Goal: Task Accomplishment & Management: Use online tool/utility

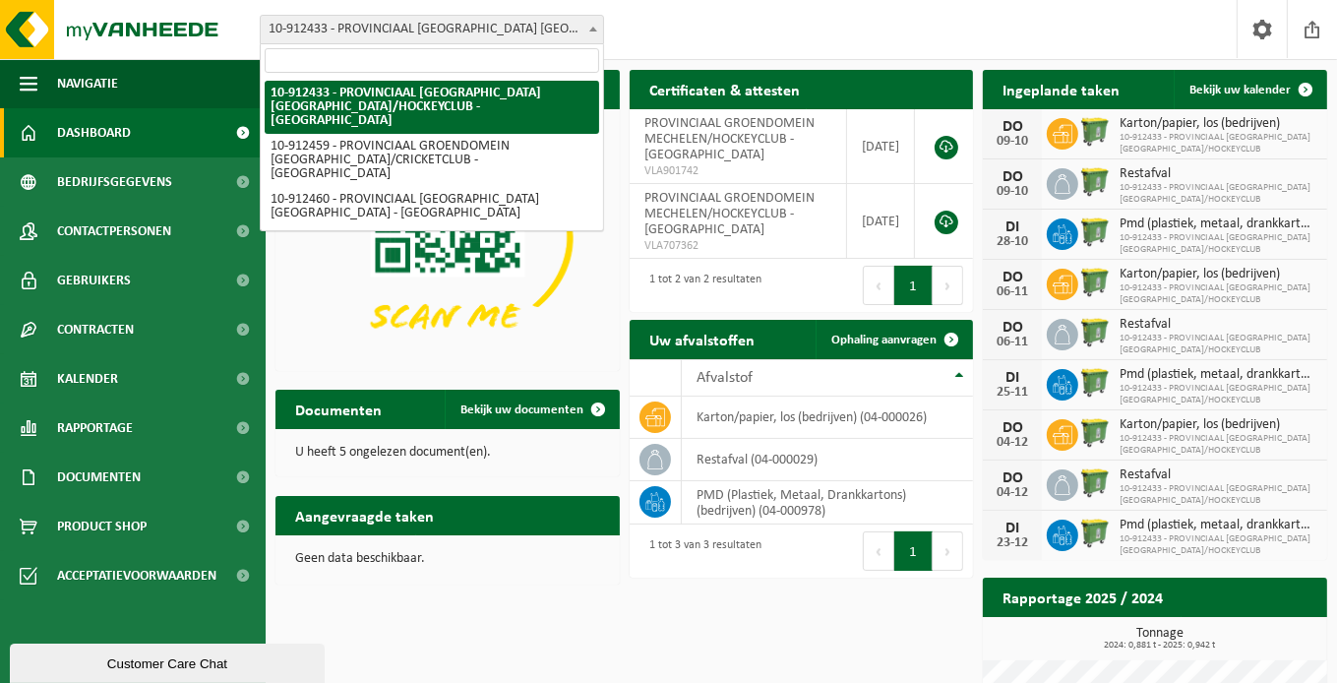
click at [593, 29] on b at bounding box center [593, 29] width 8 height 5
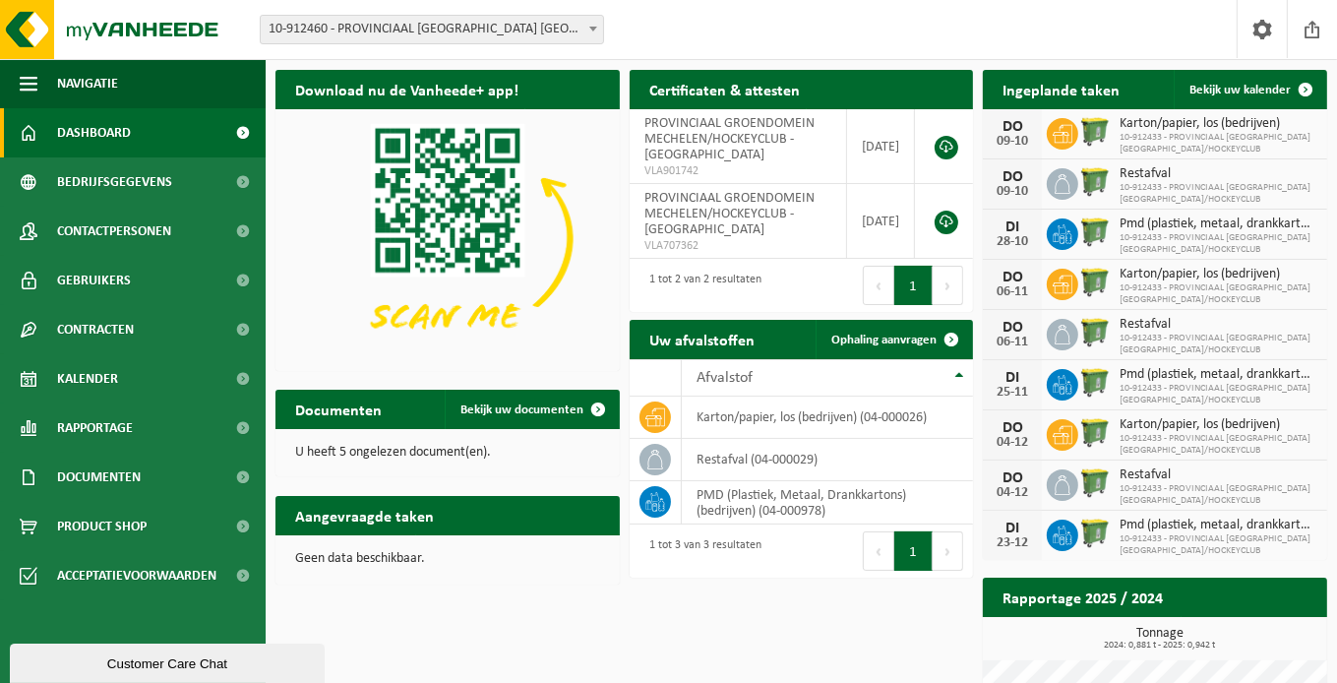
select select "125611"
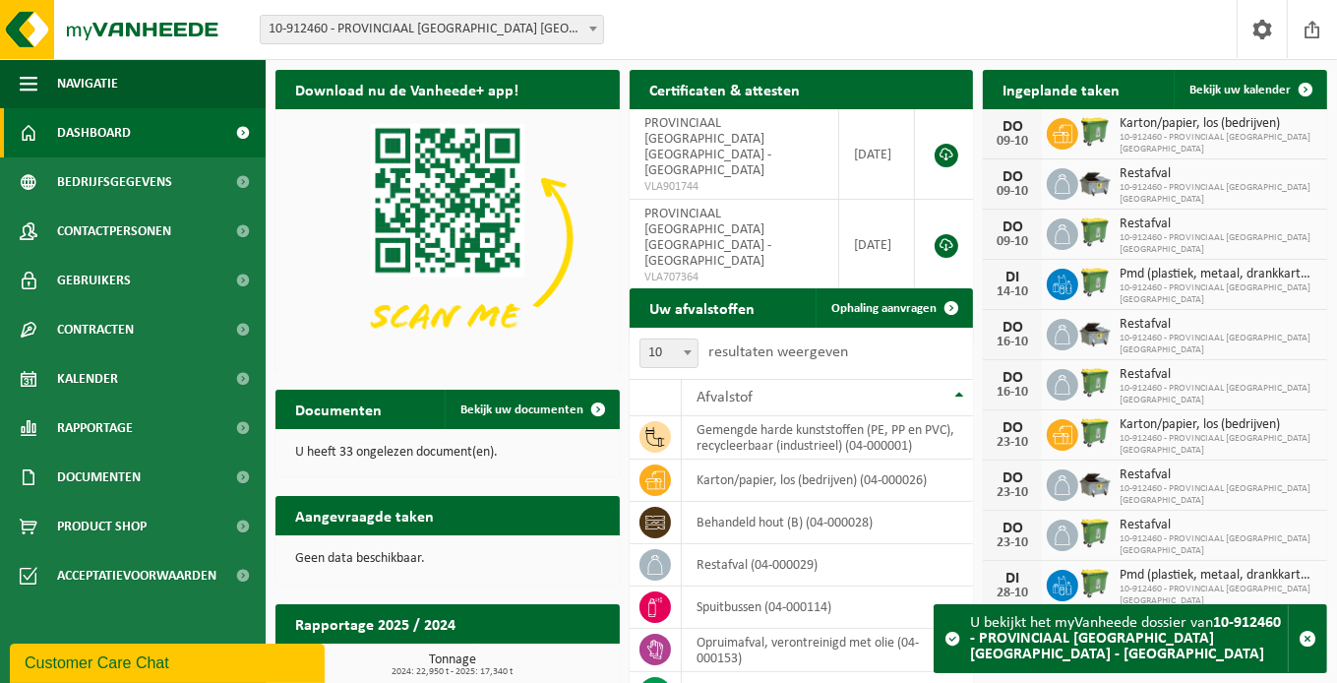
click at [244, 129] on span at bounding box center [243, 132] width 44 height 49
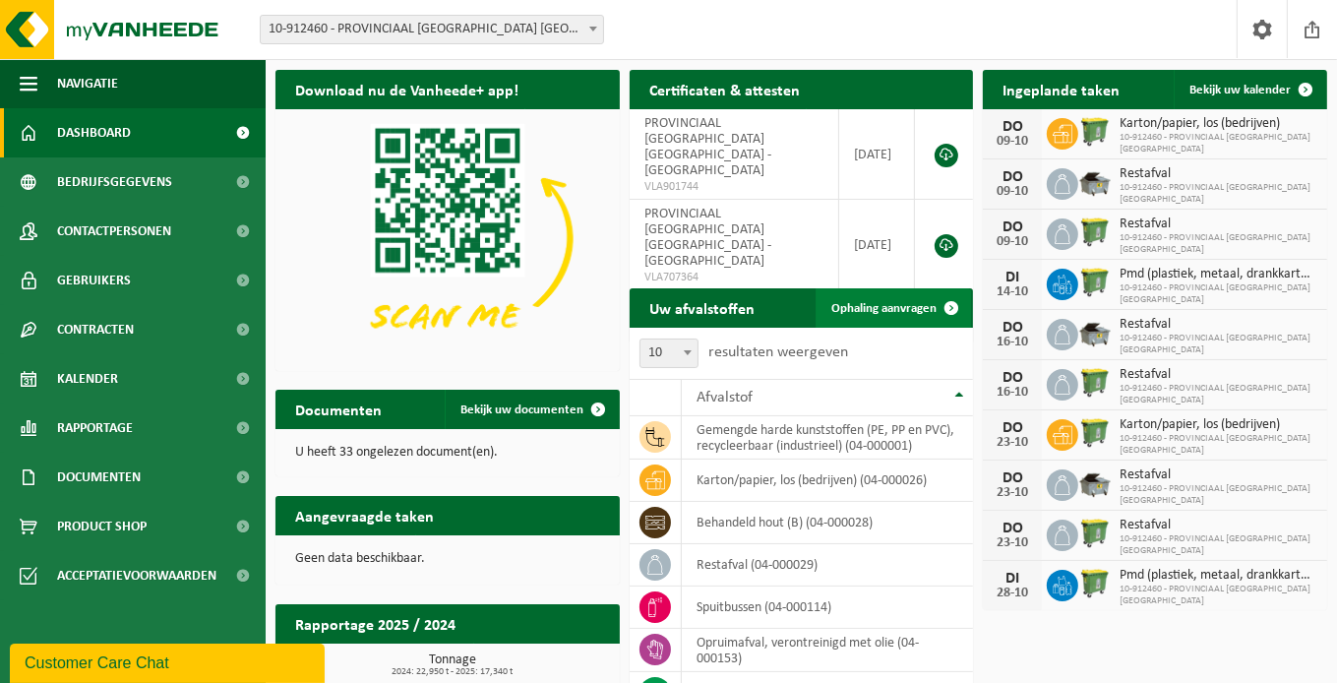
click at [883, 304] on span "Ophaling aanvragen" at bounding box center [883, 308] width 105 height 13
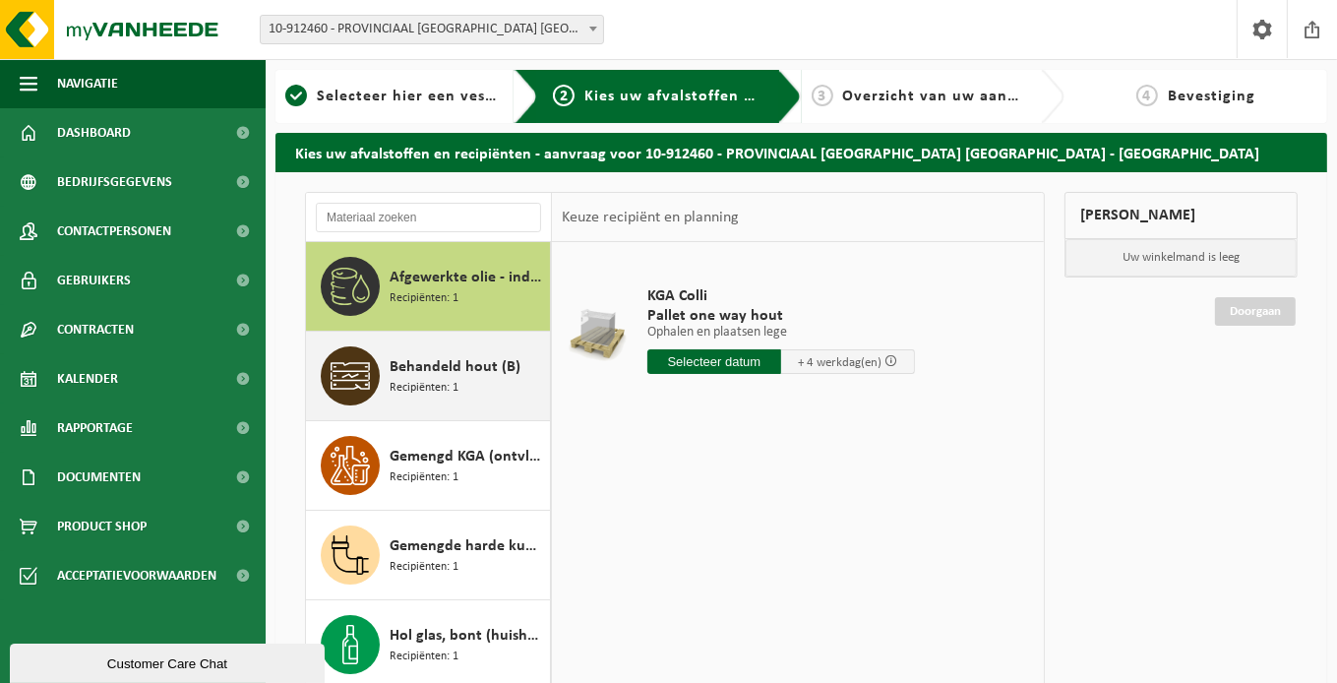
click at [426, 368] on span "Behandeld hout (B)" at bounding box center [455, 367] width 131 height 24
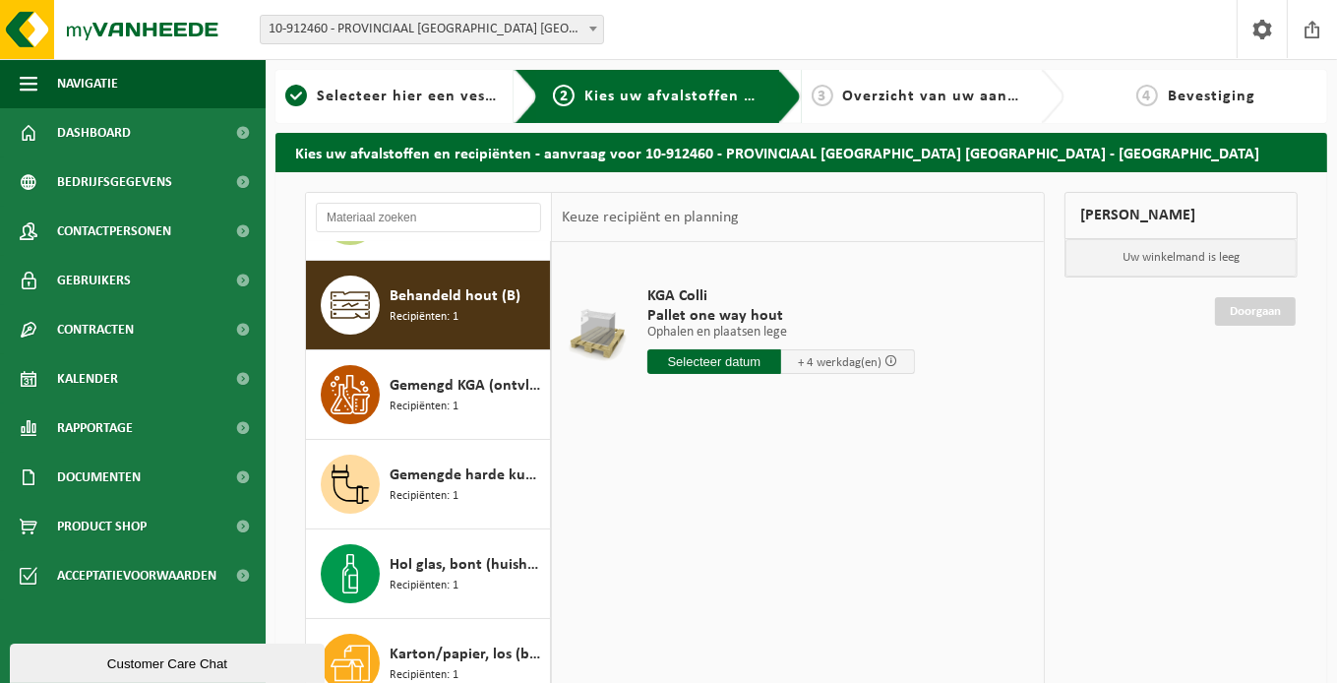
scroll to position [89, 0]
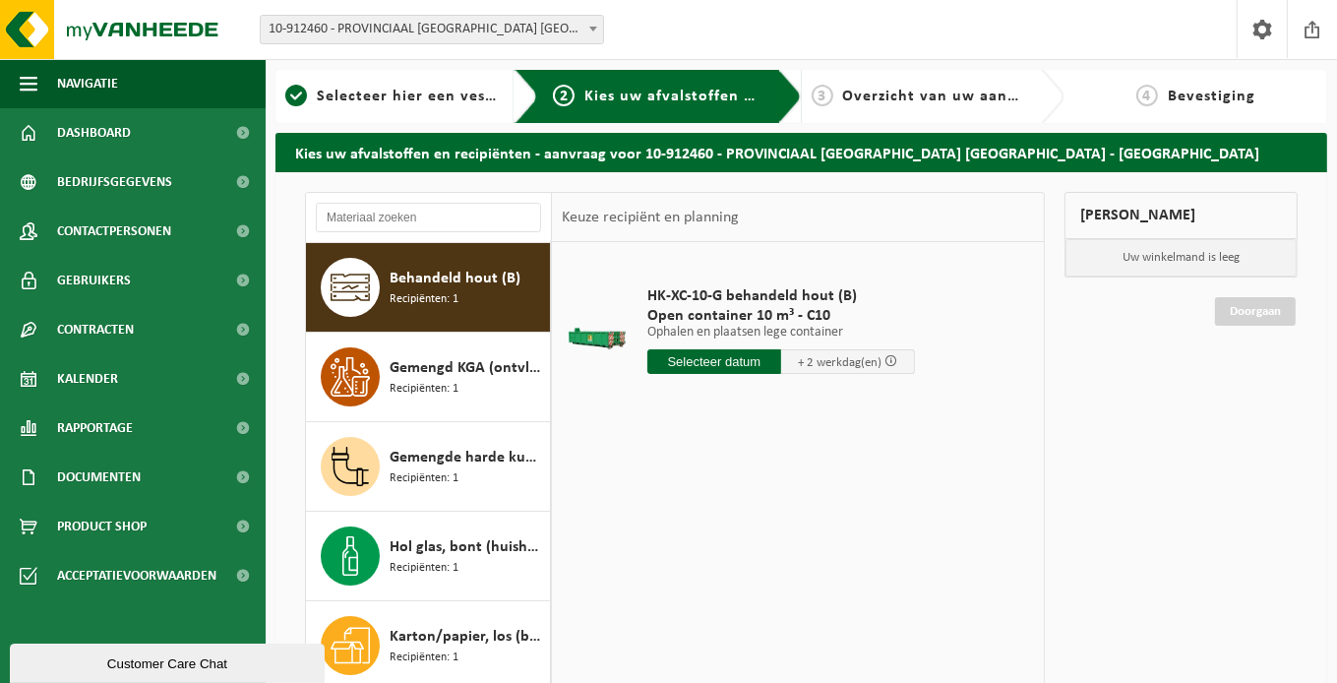
click at [712, 358] on input "text" at bounding box center [714, 361] width 134 height 25
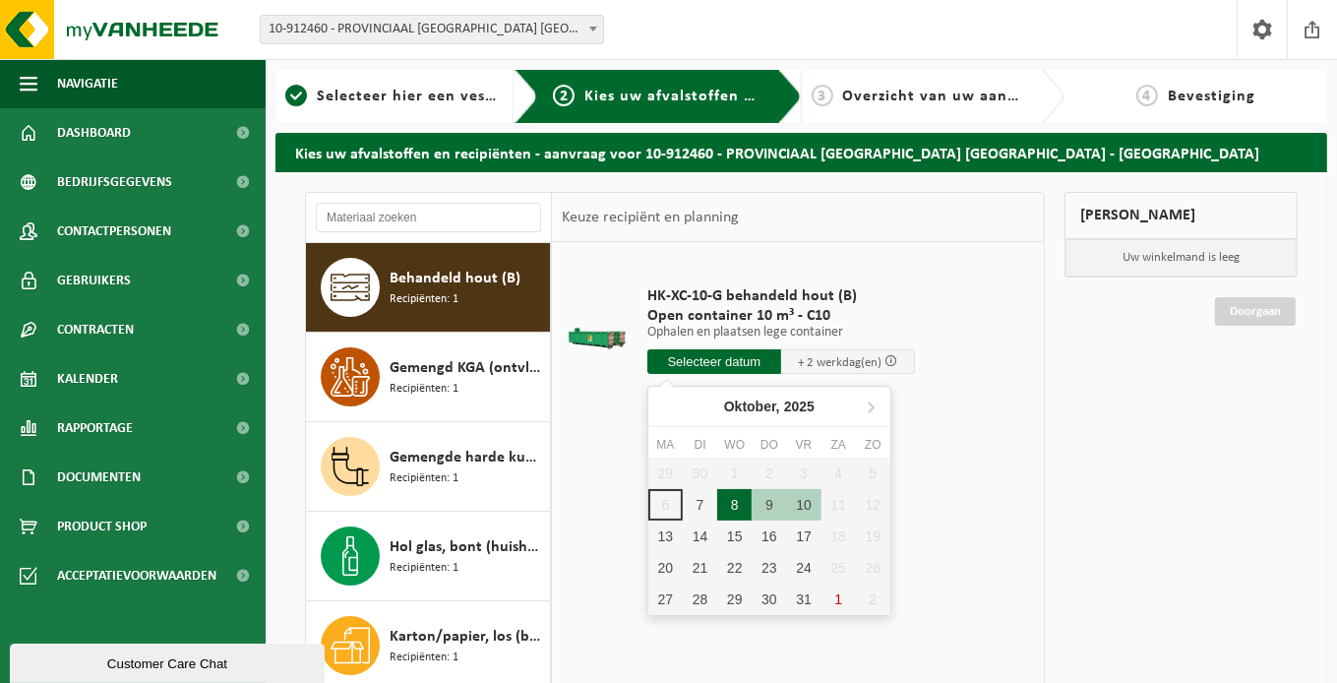
click at [733, 497] on div "8" at bounding box center [734, 504] width 34 height 31
type input "Van 2025-10-08"
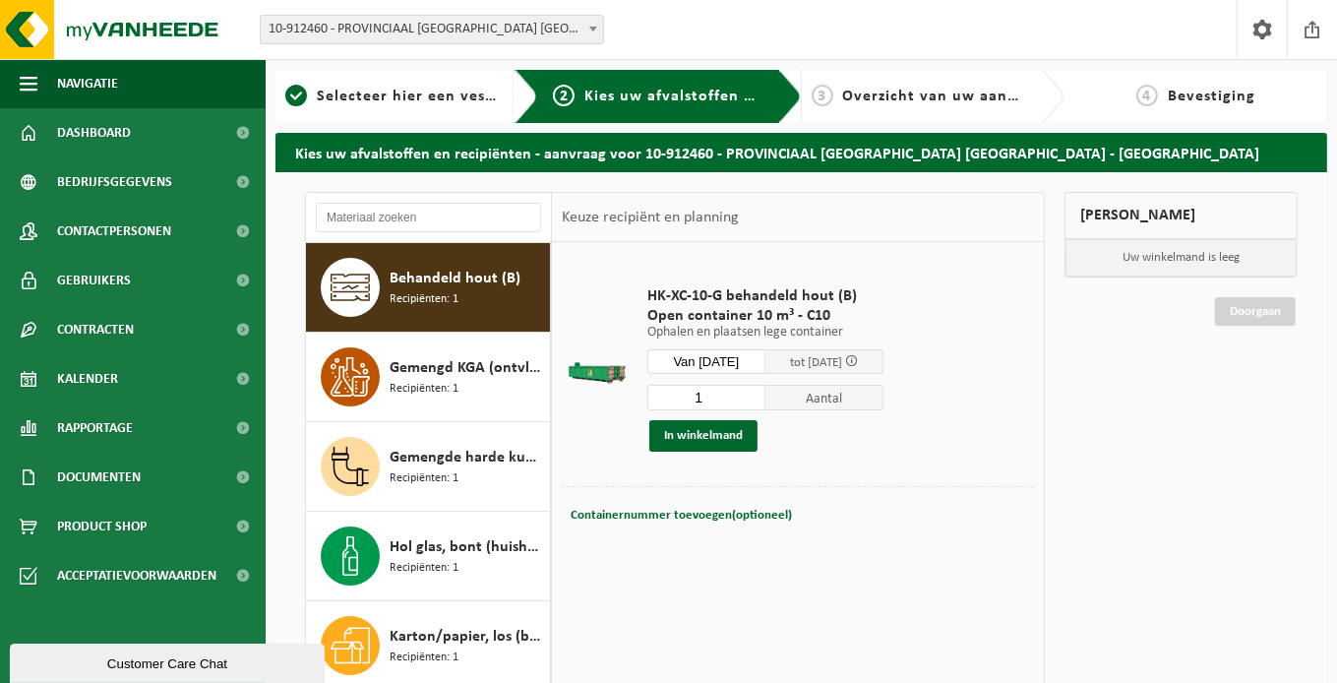
click at [845, 395] on span "Aantal" at bounding box center [824, 398] width 118 height 26
click at [686, 434] on button "In winkelmand" at bounding box center [703, 435] width 108 height 31
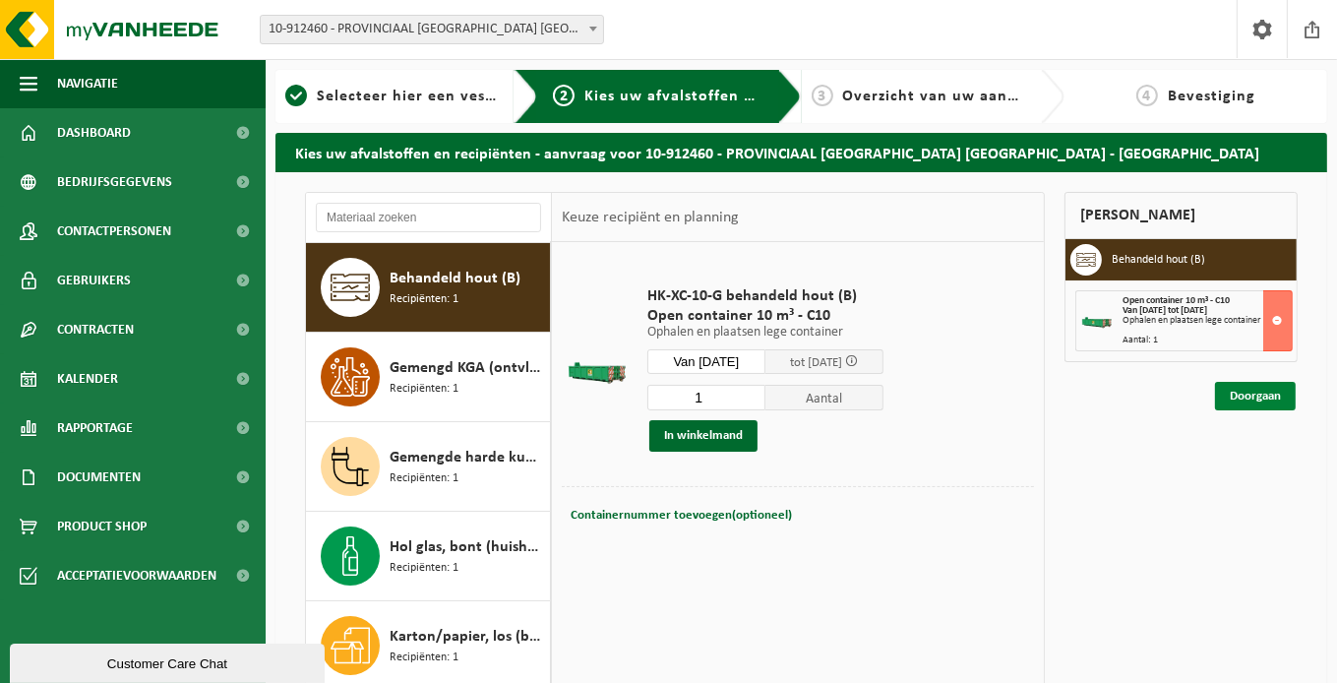
click at [1252, 393] on link "Doorgaan" at bounding box center [1255, 396] width 81 height 29
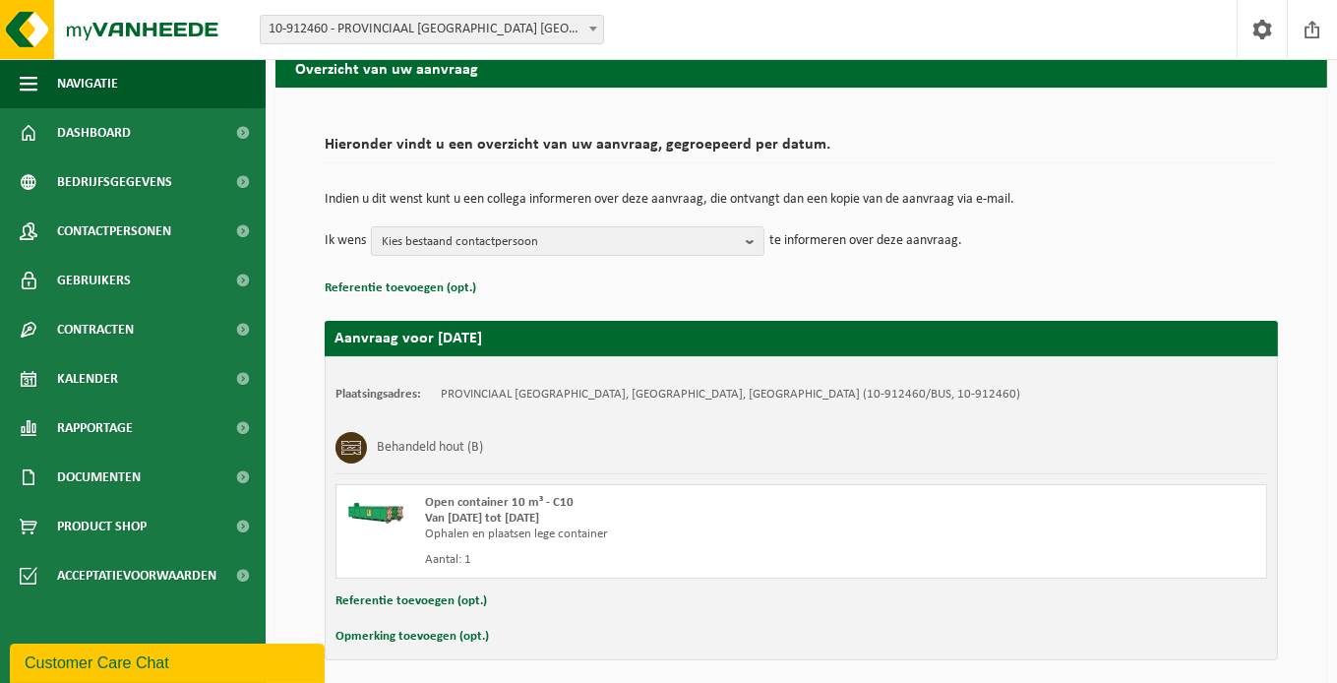
scroll to position [159, 0]
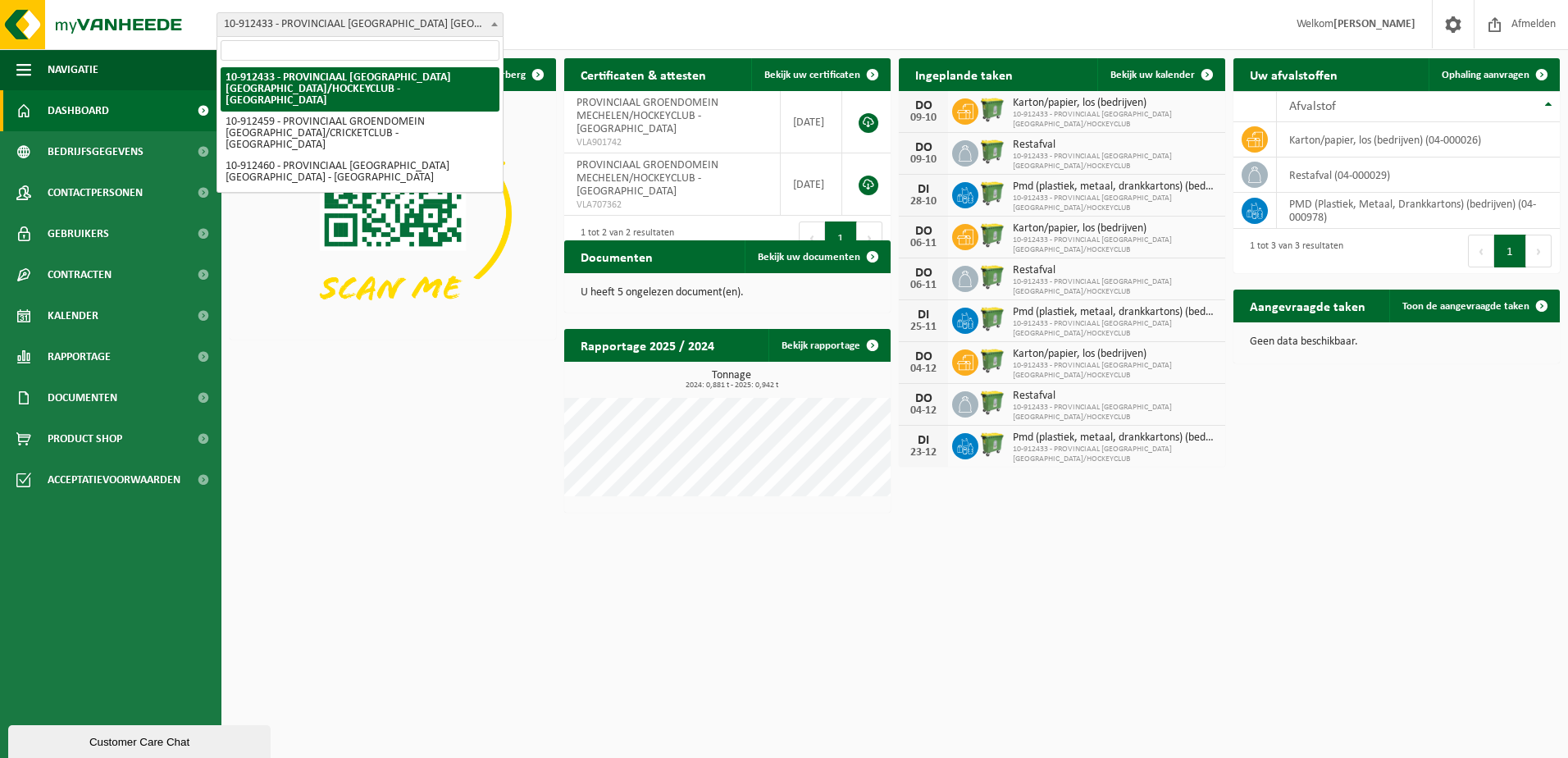
click at [494, 20] on span at bounding box center [494, 24] width 17 height 22
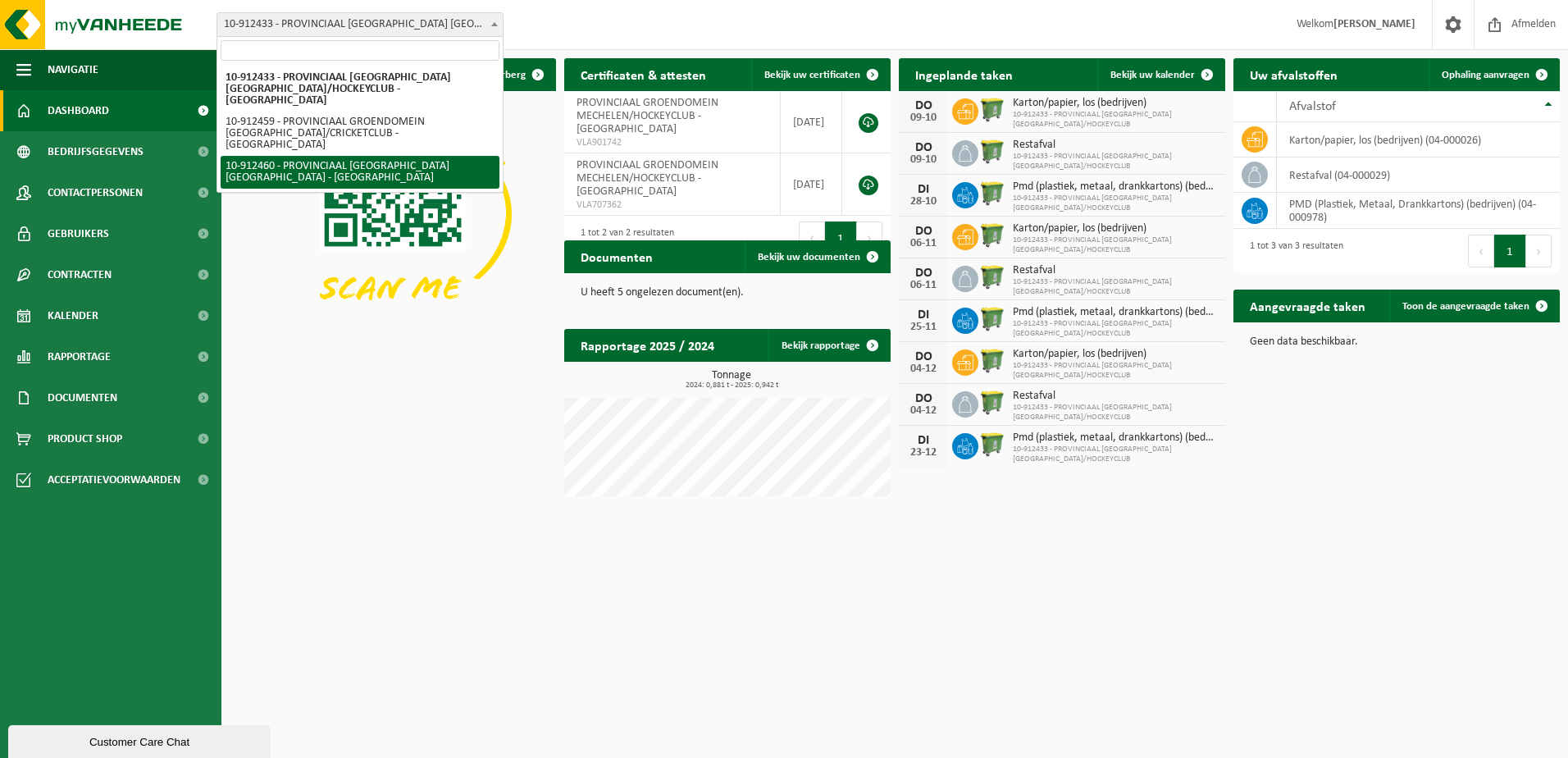
select select "125611"
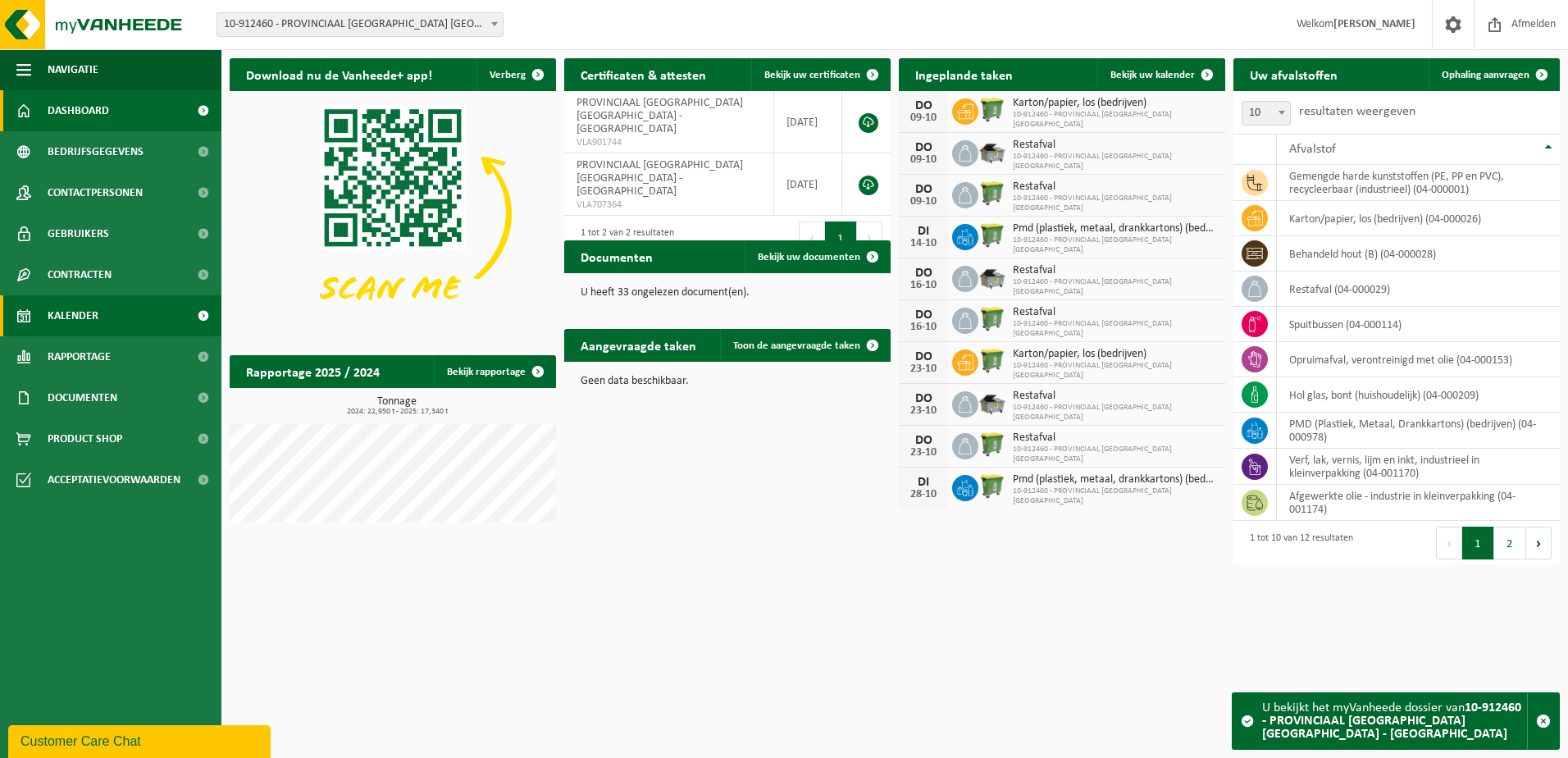
click at [80, 310] on span "Kalender" at bounding box center [73, 315] width 51 height 41
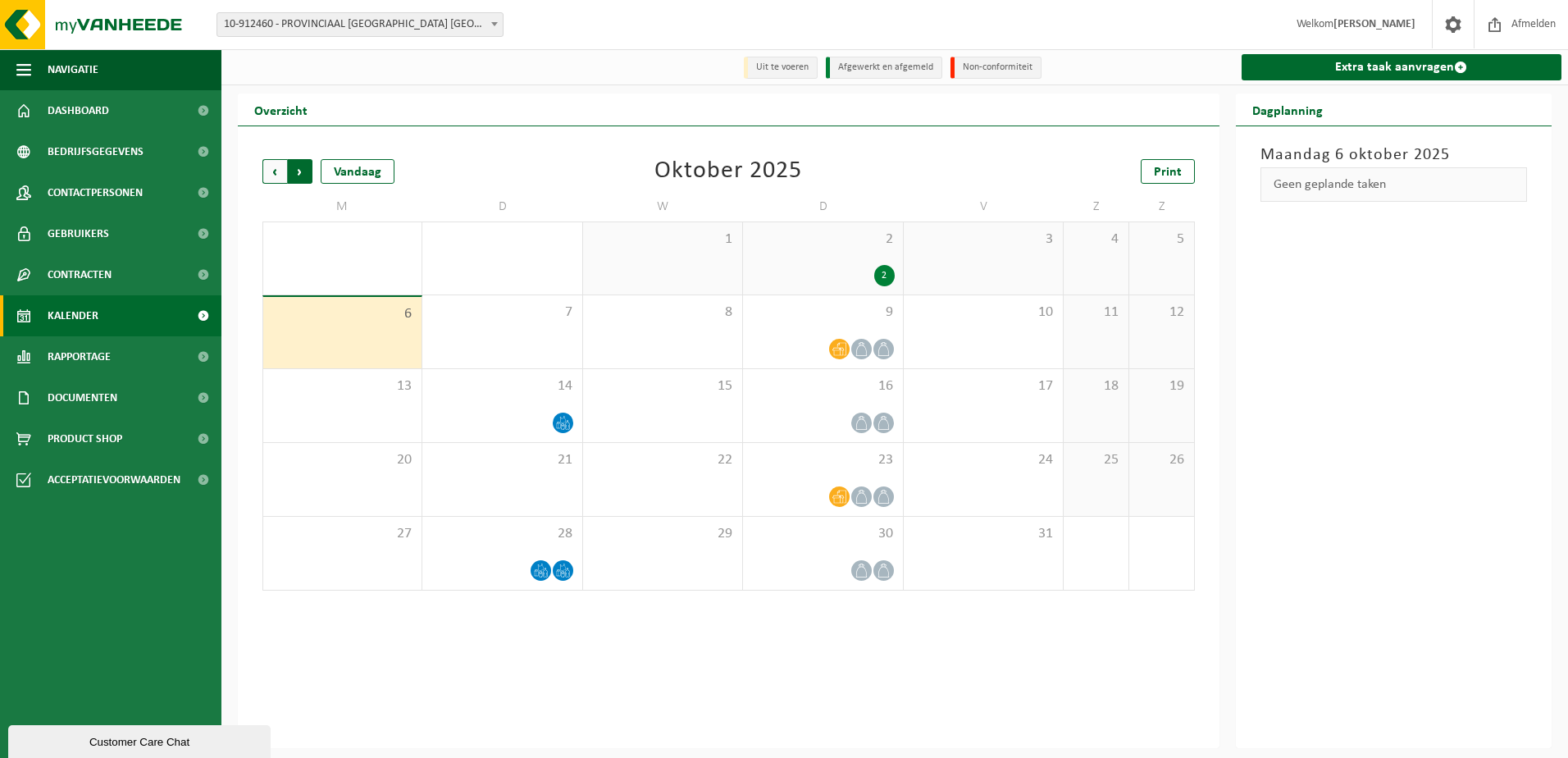
click at [273, 173] on span "Vorige" at bounding box center [275, 172] width 25 height 25
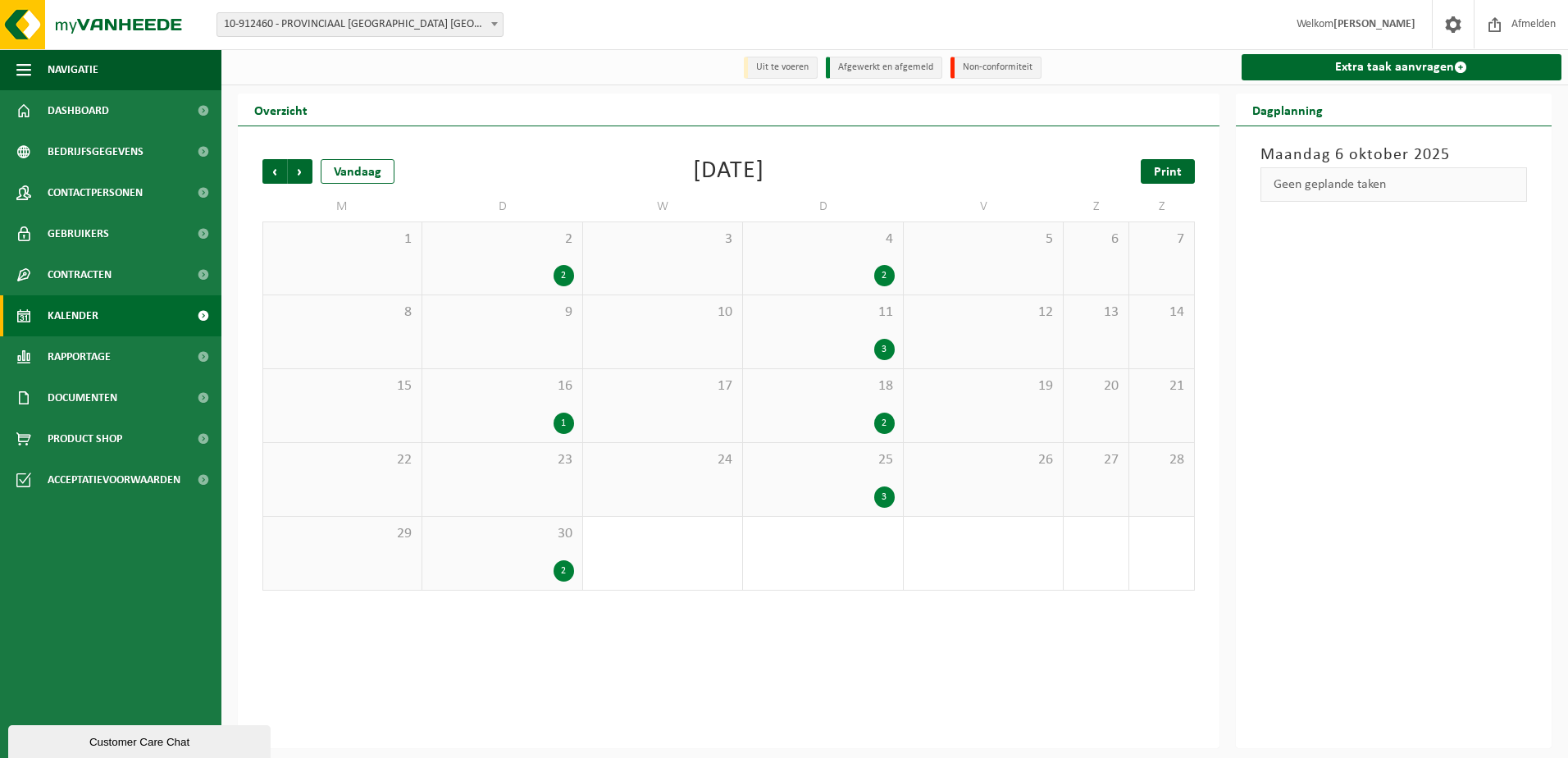
click at [1169, 170] on span "Print" at bounding box center [1167, 173] width 28 height 13
click at [492, 25] on b at bounding box center [494, 24] width 7 height 4
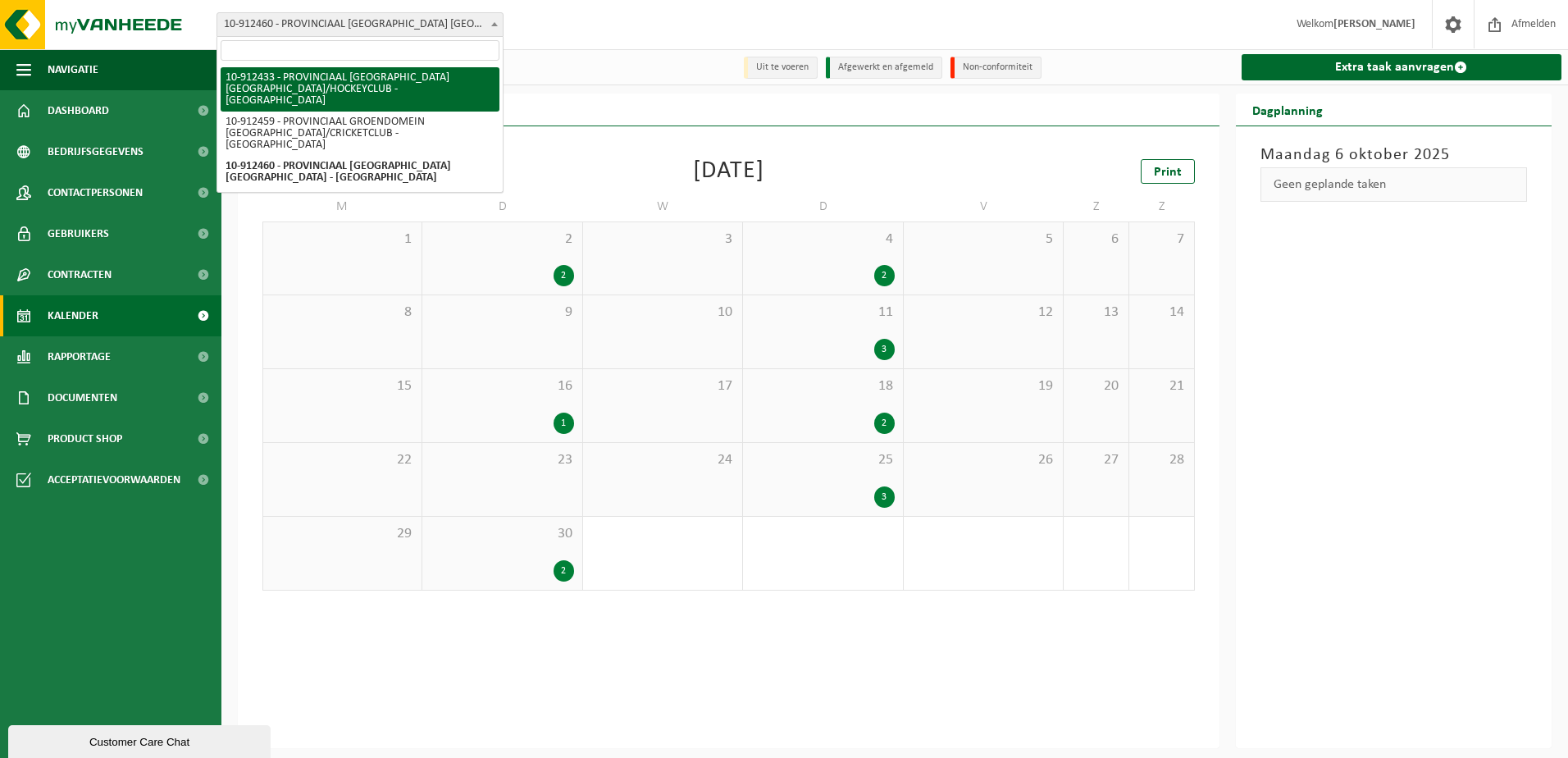
select select "125591"
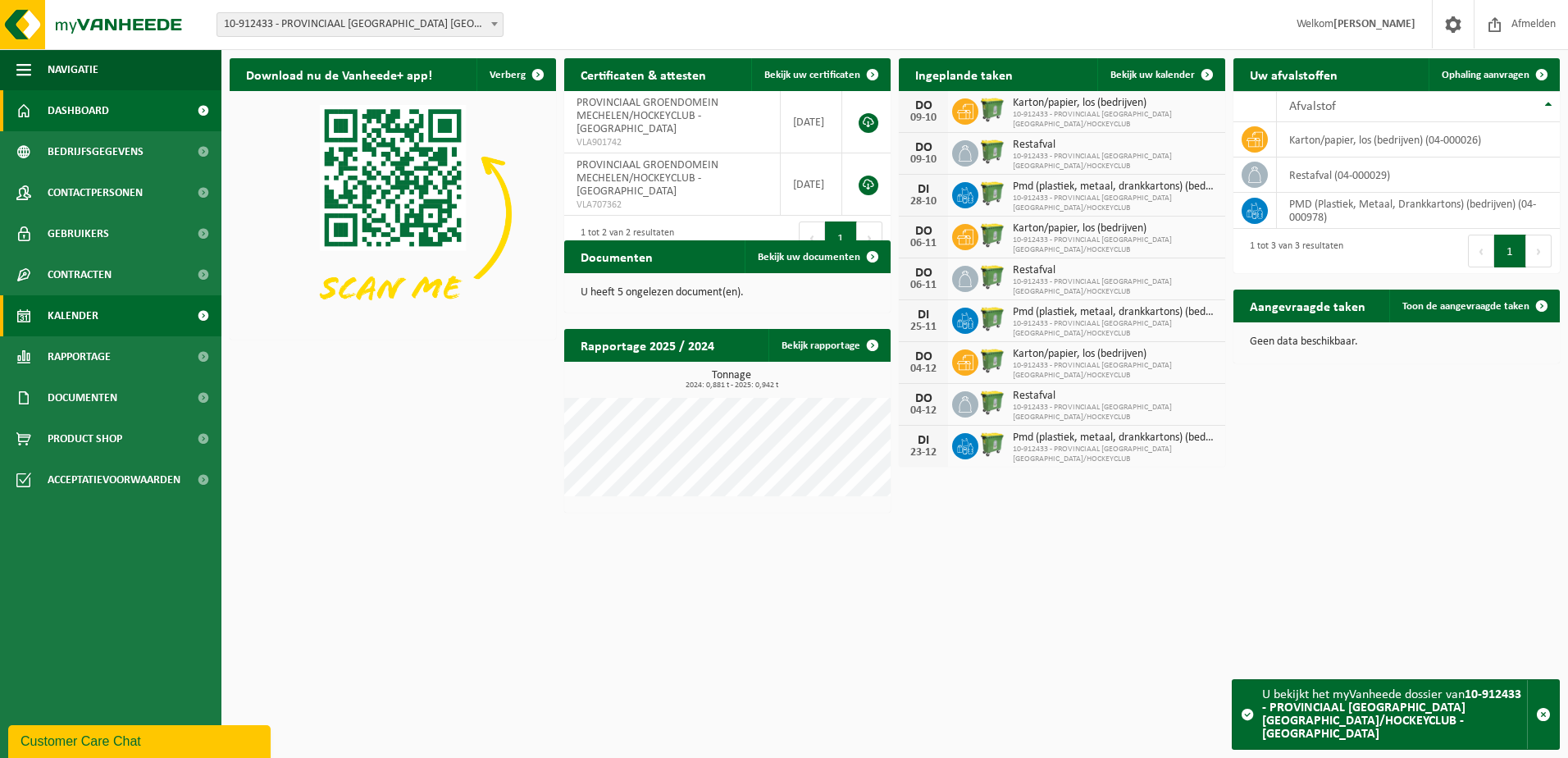
click at [89, 319] on span "Kalender" at bounding box center [73, 315] width 51 height 41
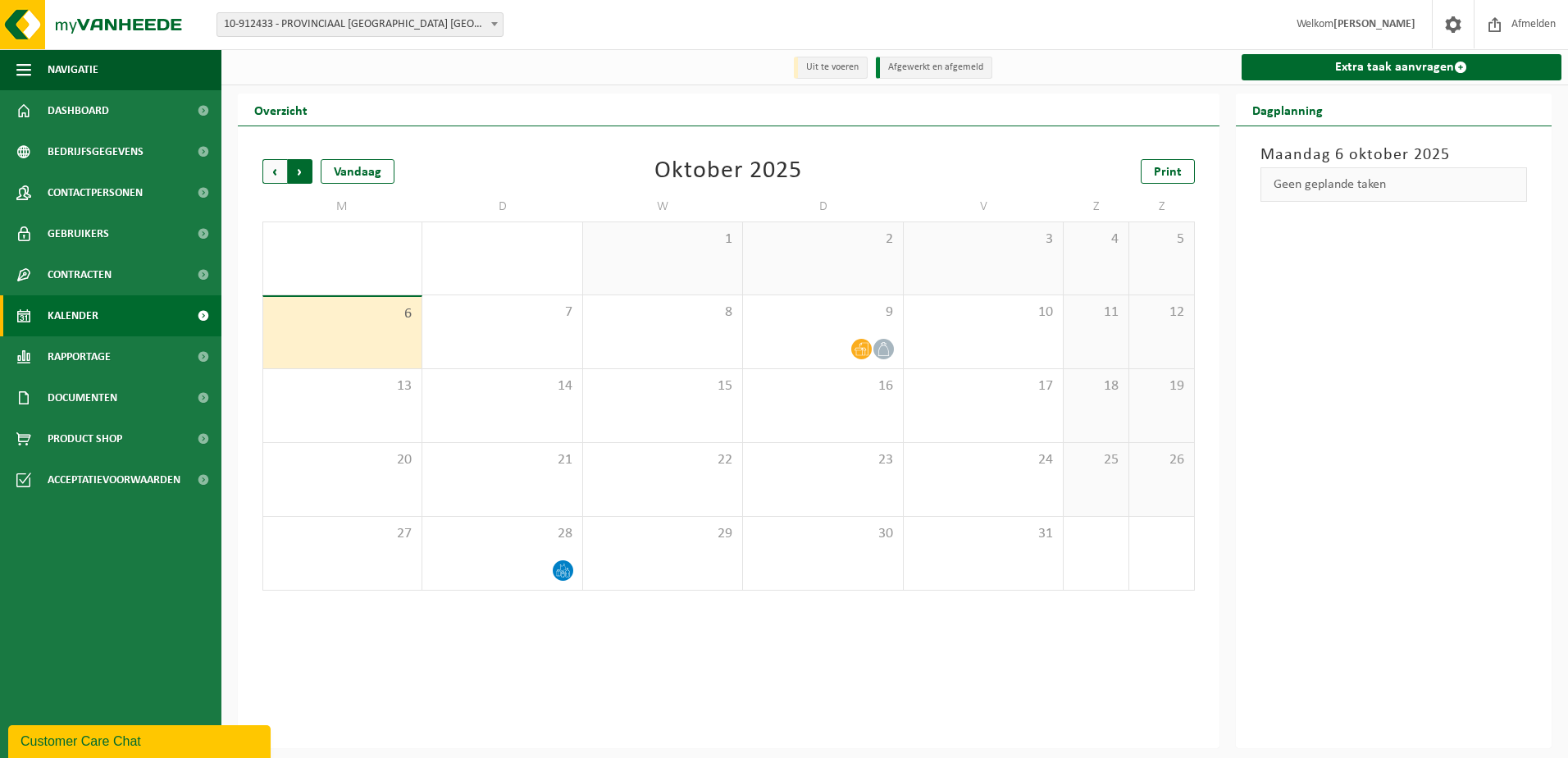
click at [271, 171] on span "Vorige" at bounding box center [275, 172] width 25 height 25
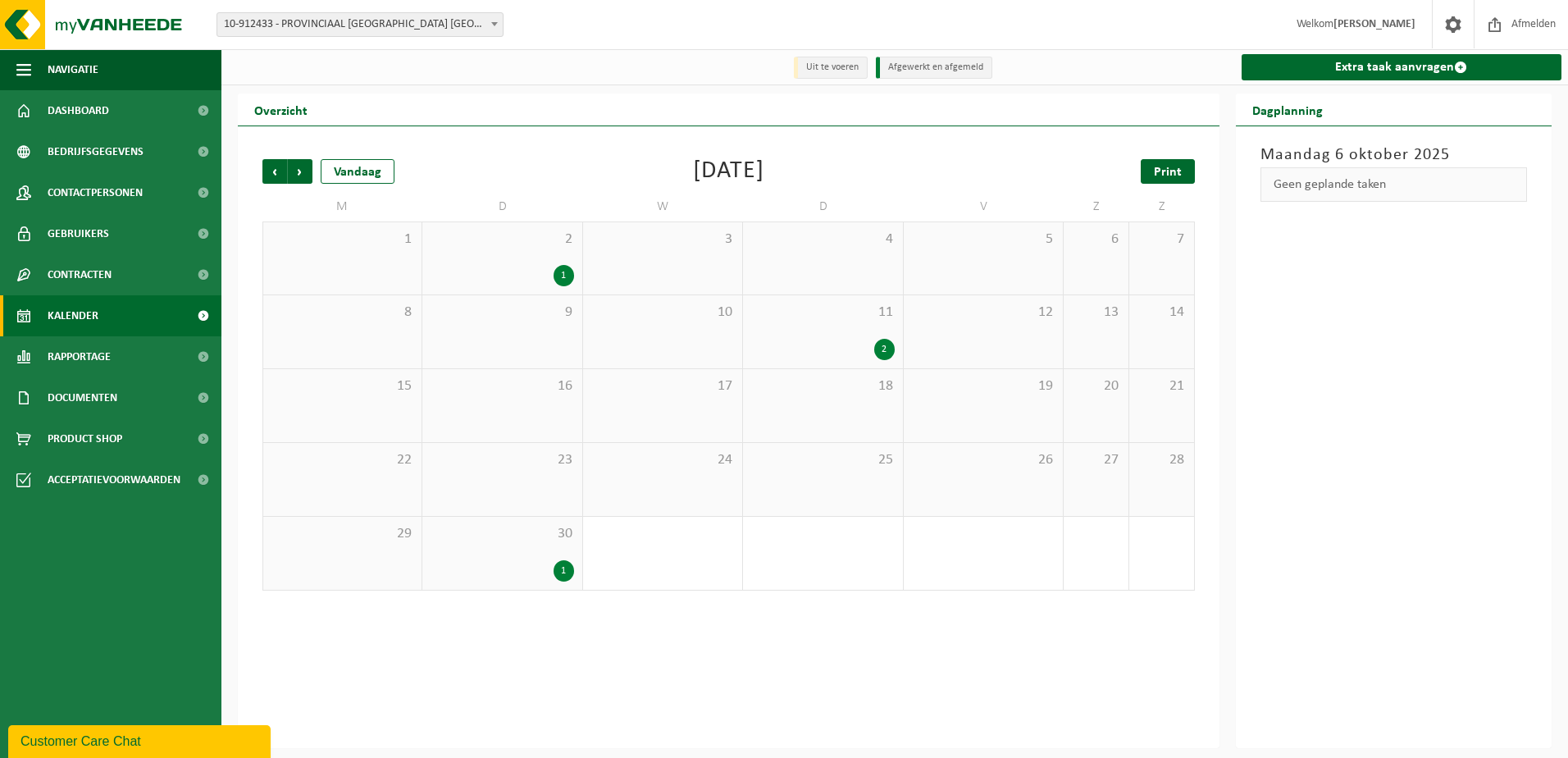
click at [1164, 174] on span "Print" at bounding box center [1167, 173] width 28 height 13
